Goal: Information Seeking & Learning: Understand process/instructions

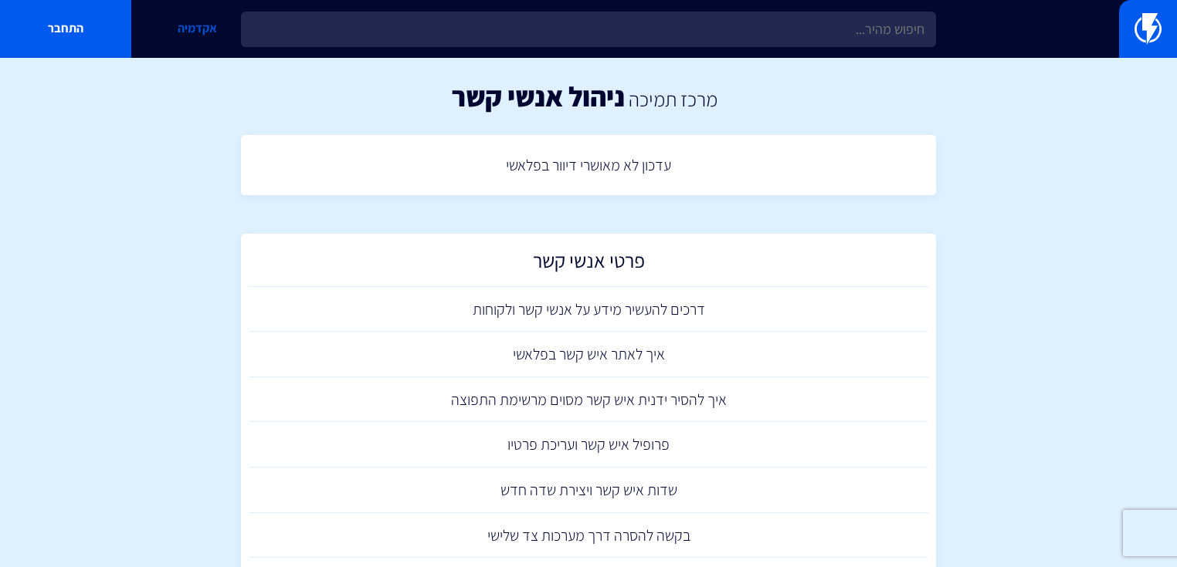
click at [207, 23] on link "אקדמיה" at bounding box center [196, 29] width 131 height 58
click at [679, 98] on link "מרכז תמיכה" at bounding box center [672, 99] width 89 height 26
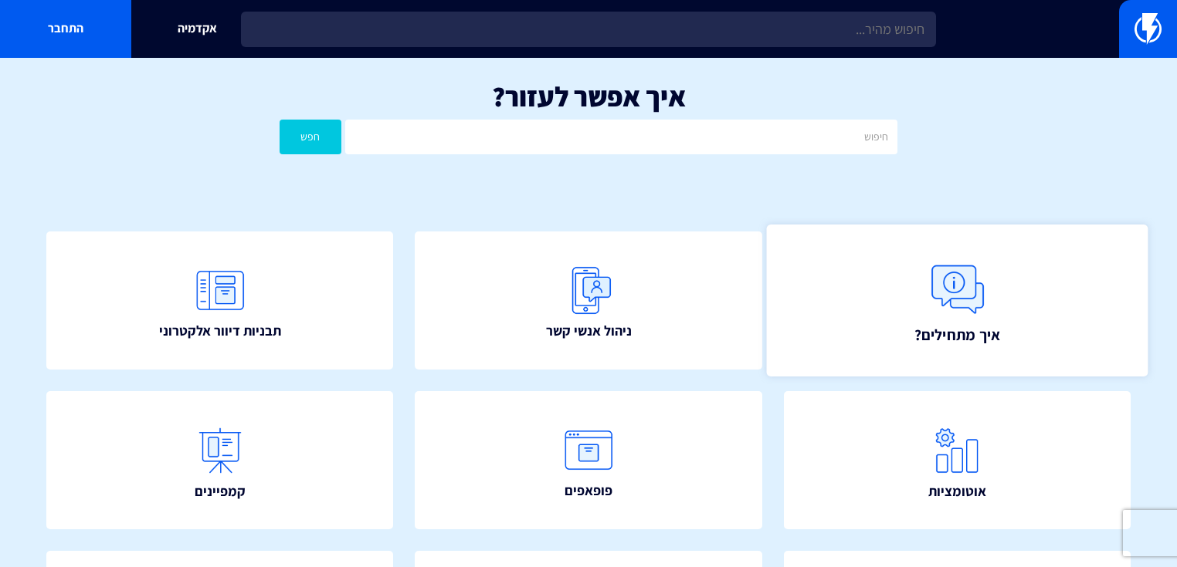
click at [988, 303] on img at bounding box center [957, 290] width 68 height 68
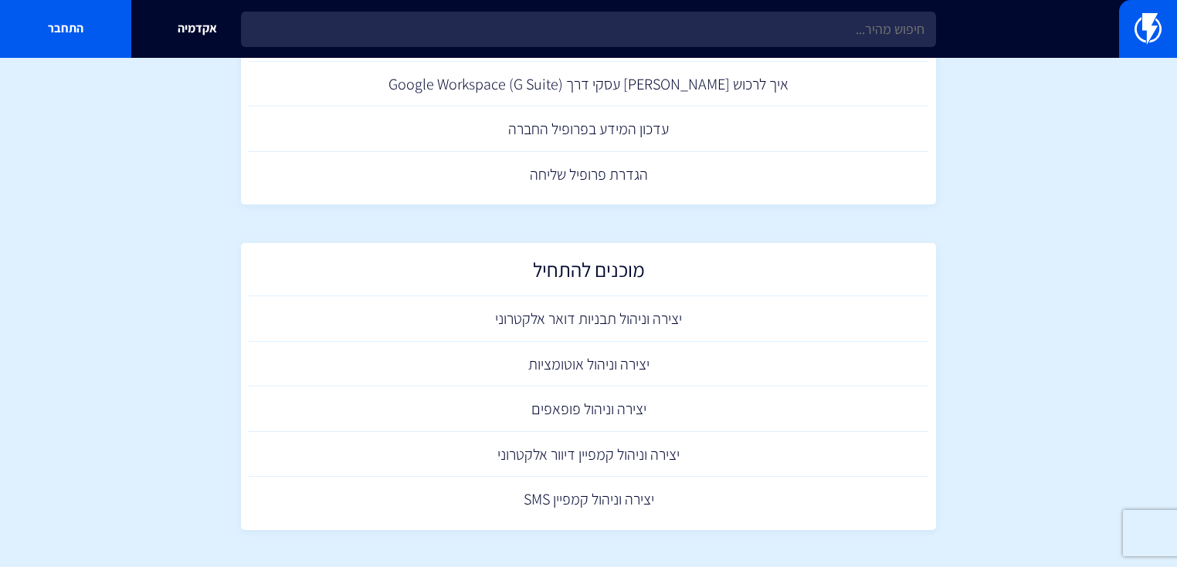
scroll to position [914, 0]
click at [594, 400] on link "יצירה וניהול פופאפים" at bounding box center [588, 408] width 679 height 46
